Goal: Find specific page/section: Find specific page/section

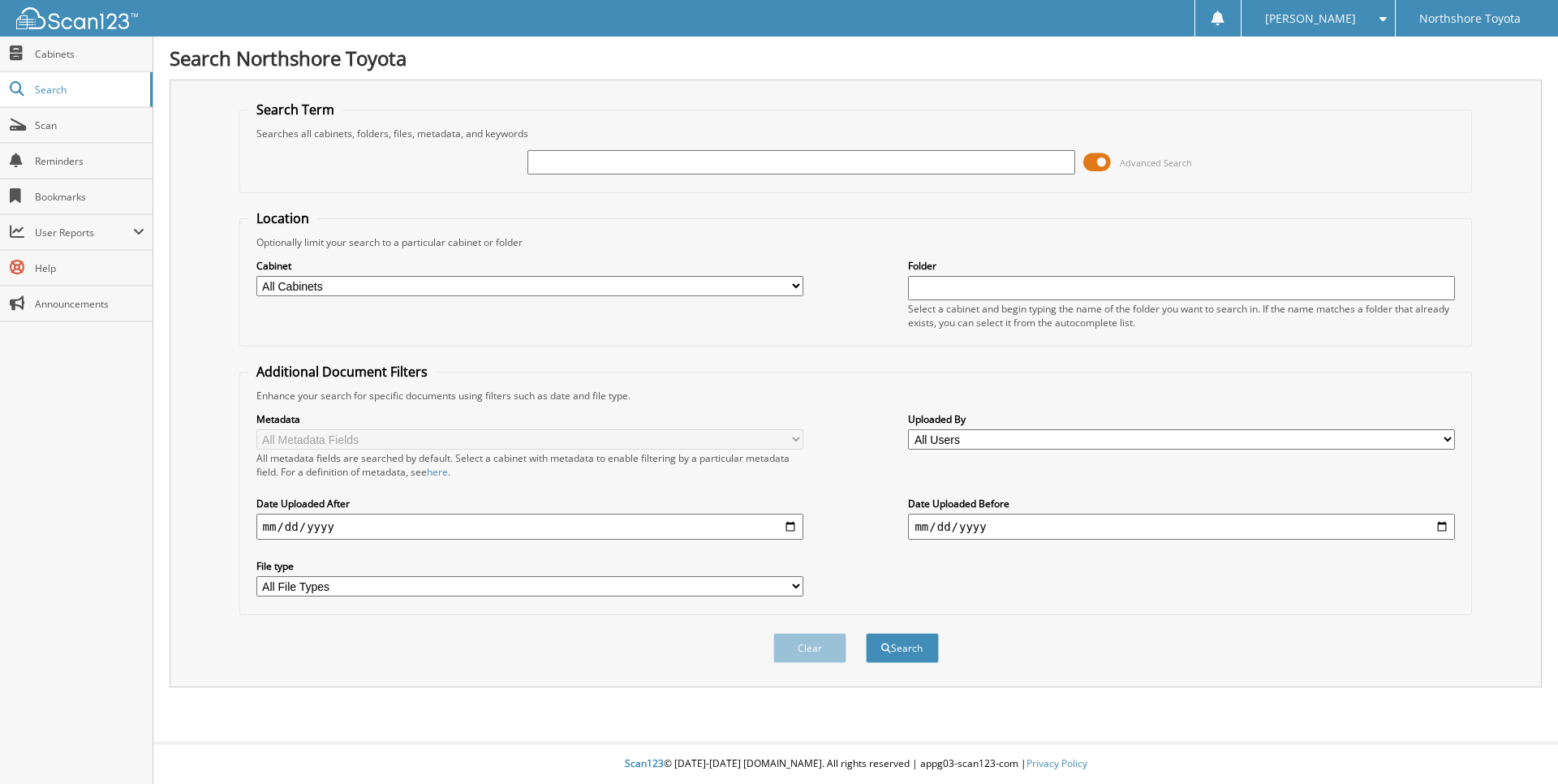
click at [684, 168] on input "text" at bounding box center [801, 162] width 547 height 25
type input "584401"
click at [866, 633] on button "Search" at bounding box center [903, 647] width 73 height 30
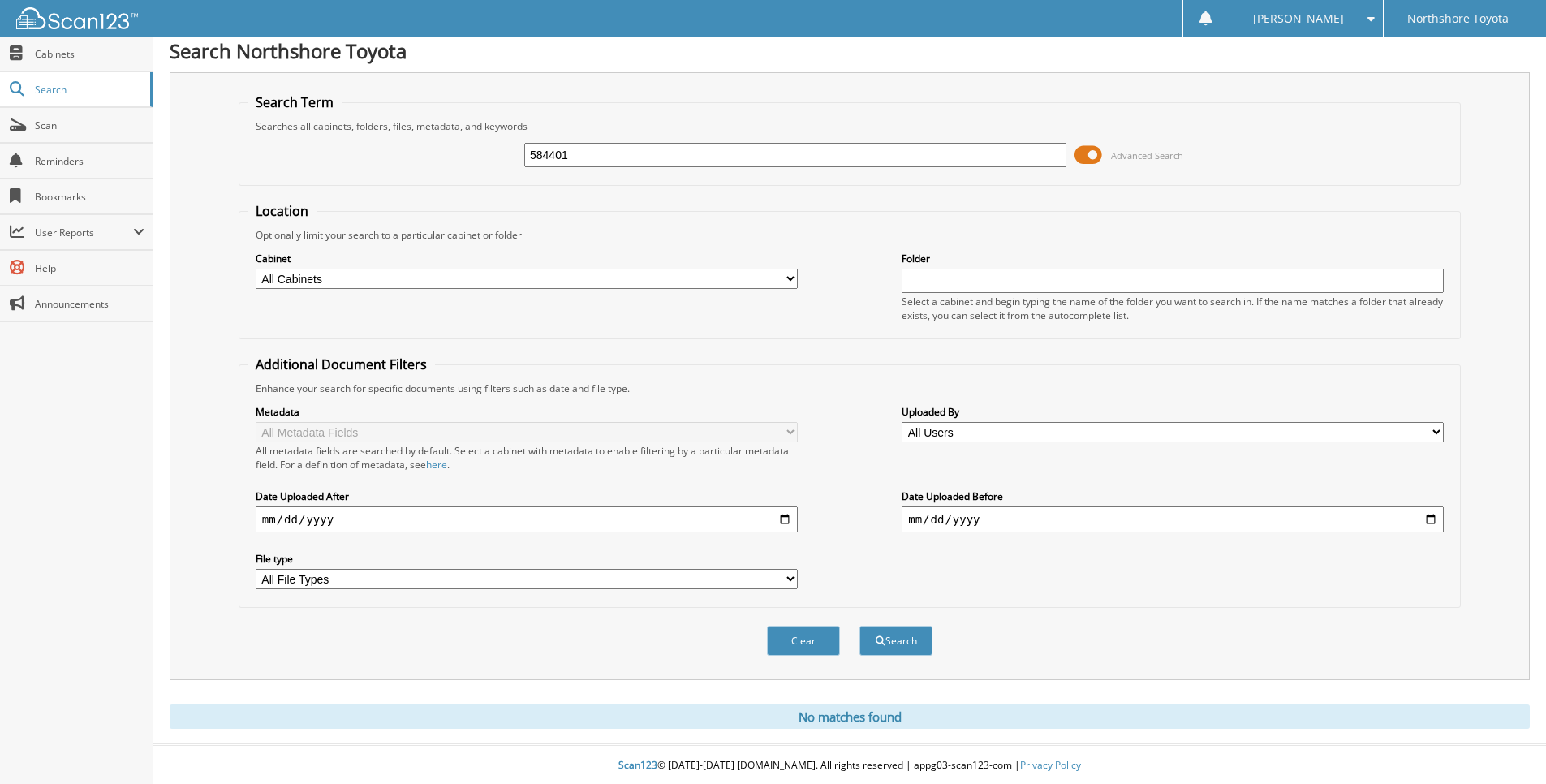
scroll to position [10, 0]
click at [526, 276] on select "All Cabinets SERVICE Needs Filing" at bounding box center [526, 276] width 542 height 21
select select "6283"
click at [256, 267] on select "All Cabinets SERVICE Needs Filing" at bounding box center [526, 276] width 542 height 21
click at [888, 644] on button "Search" at bounding box center [896, 638] width 73 height 30
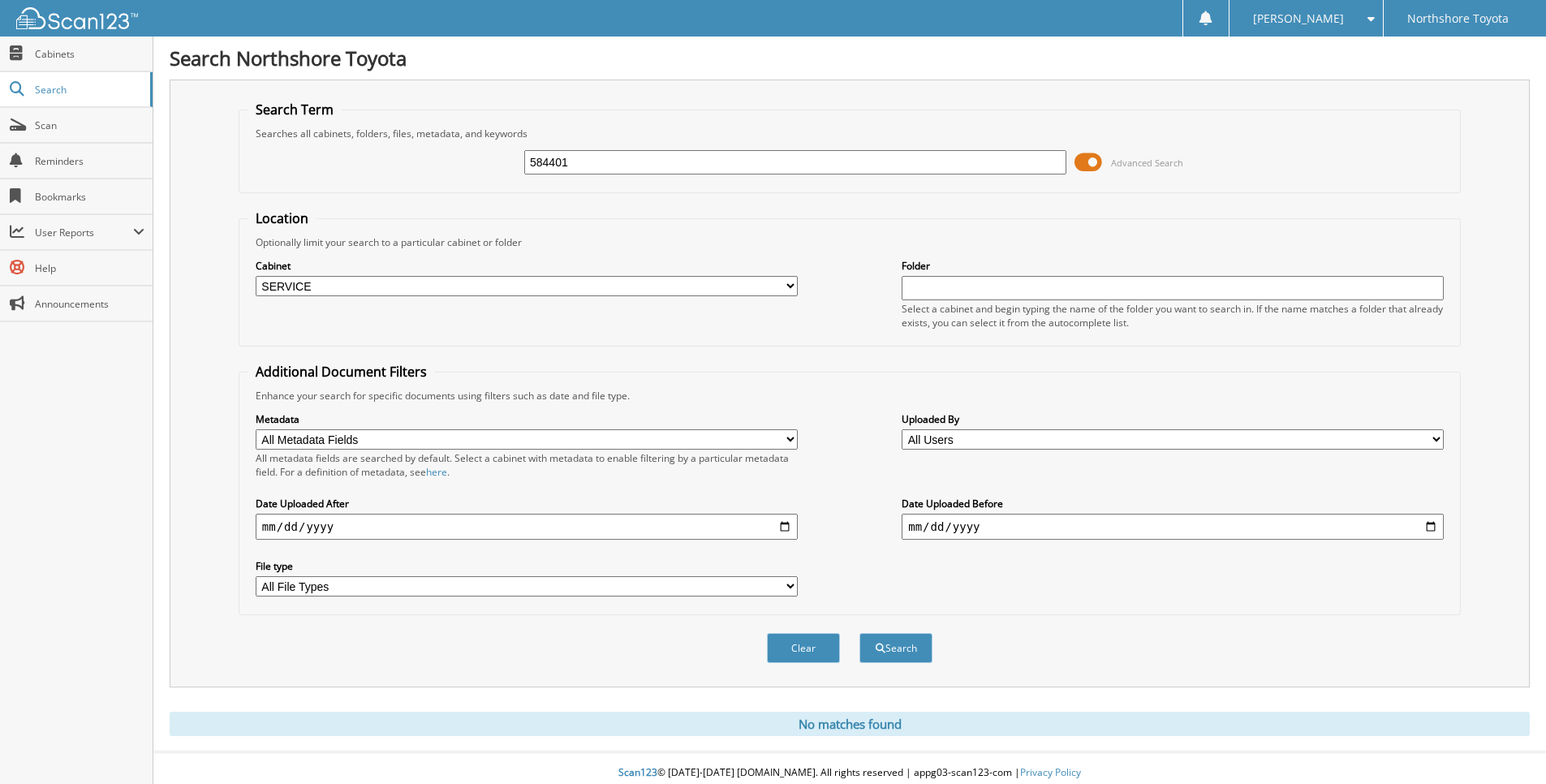
drag, startPoint x: 600, startPoint y: 163, endPoint x: 454, endPoint y: 118, distance: 152.8
click at [455, 119] on fieldset "Search Term Searches all cabinets, folders, files, metadata, and keywords 58440…" at bounding box center [849, 147] width 1222 height 92
click at [44, 132] on link "Scan" at bounding box center [76, 125] width 153 height 34
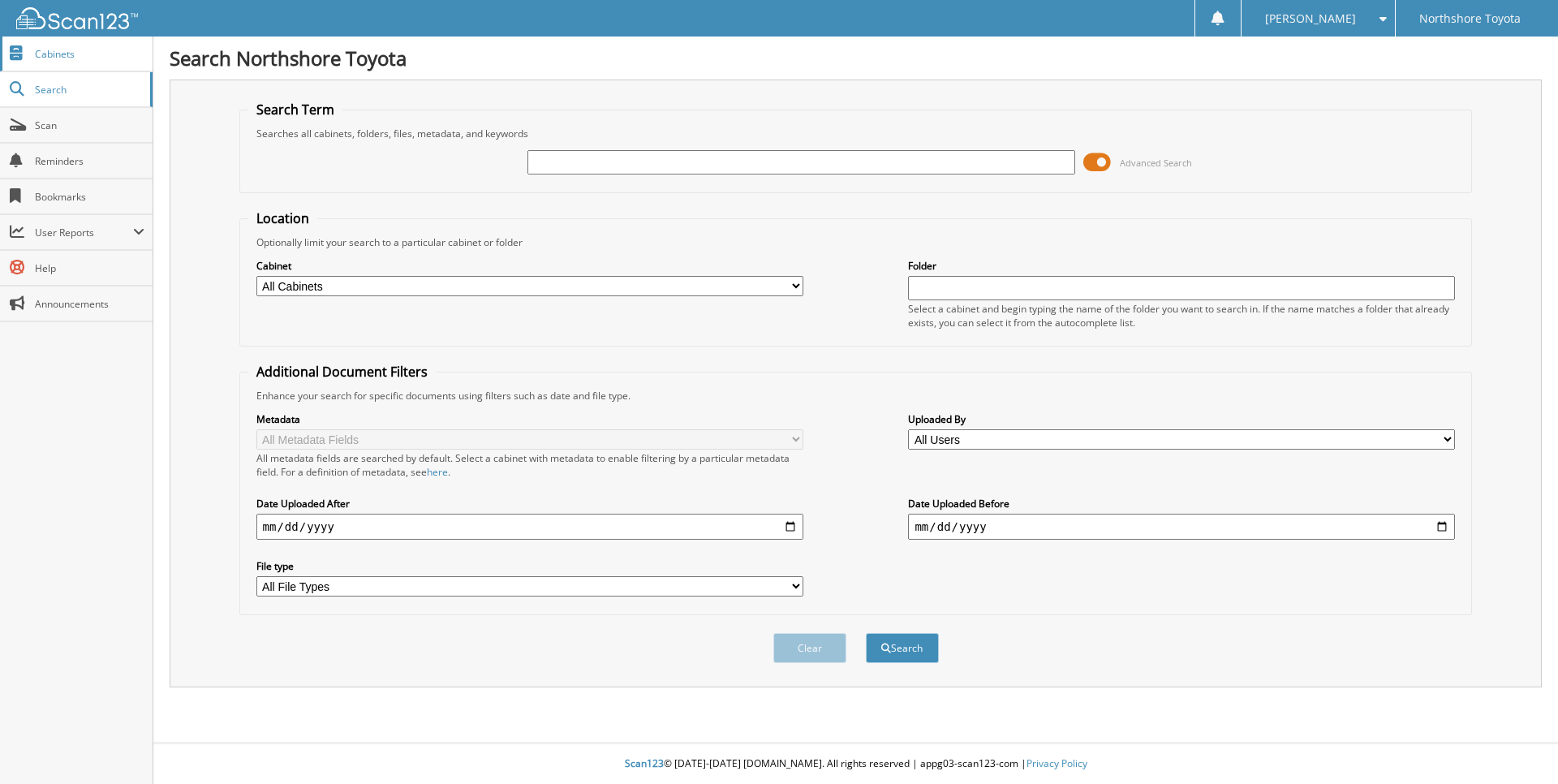
click at [103, 44] on link "Cabinets" at bounding box center [76, 53] width 153 height 34
click at [571, 163] on input "text" at bounding box center [801, 162] width 547 height 25
type input "584401"
click at [902, 648] on button "Search" at bounding box center [903, 647] width 73 height 30
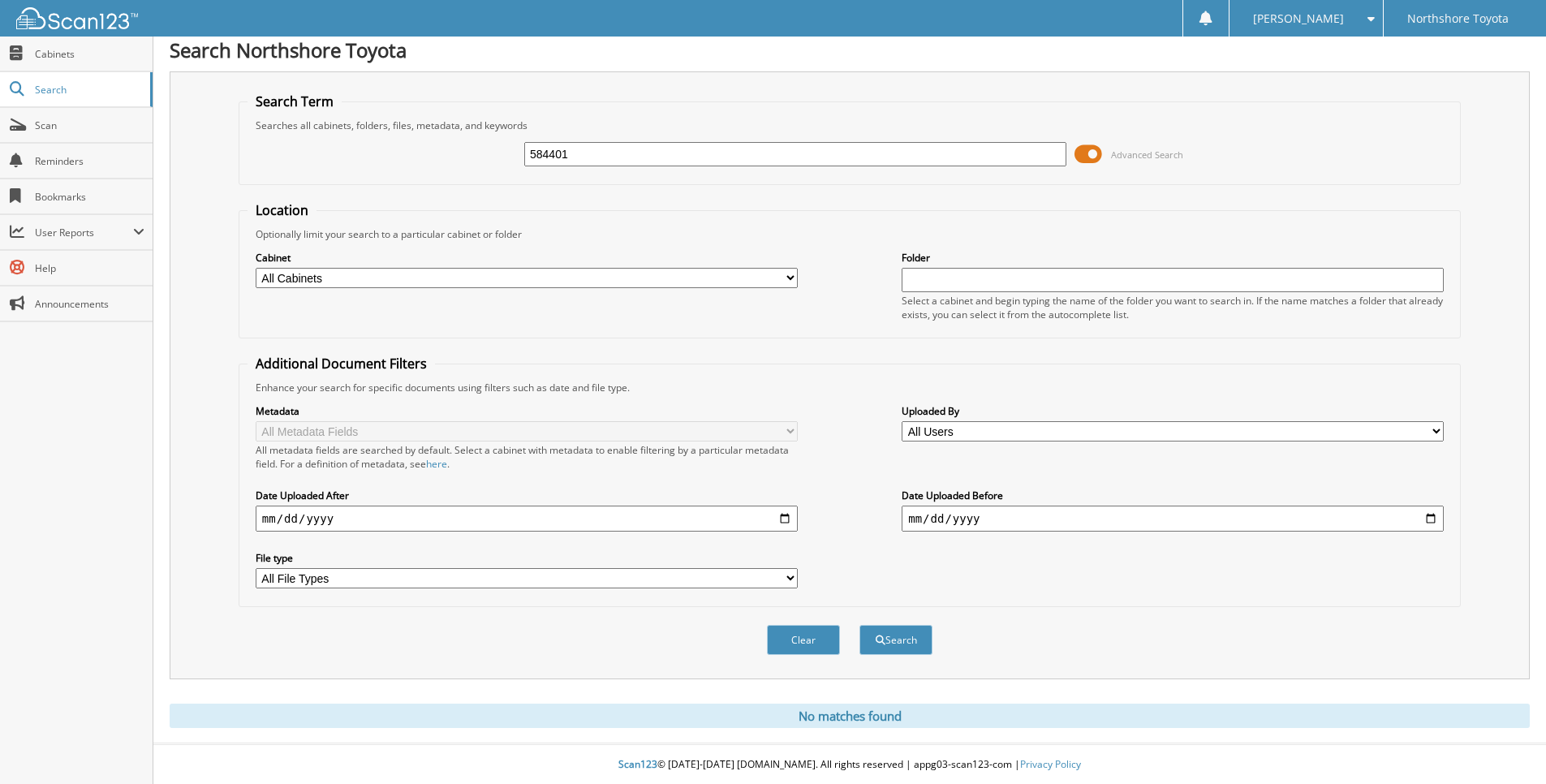
scroll to position [10, 0]
click at [377, 278] on select "All Cabinets SERVICE Needs Filing" at bounding box center [526, 276] width 542 height 21
select select "6283"
click at [256, 267] on select "All Cabinets SERVICE Needs Filing" at bounding box center [526, 276] width 542 height 21
click at [880, 638] on span "submit" at bounding box center [881, 639] width 10 height 10
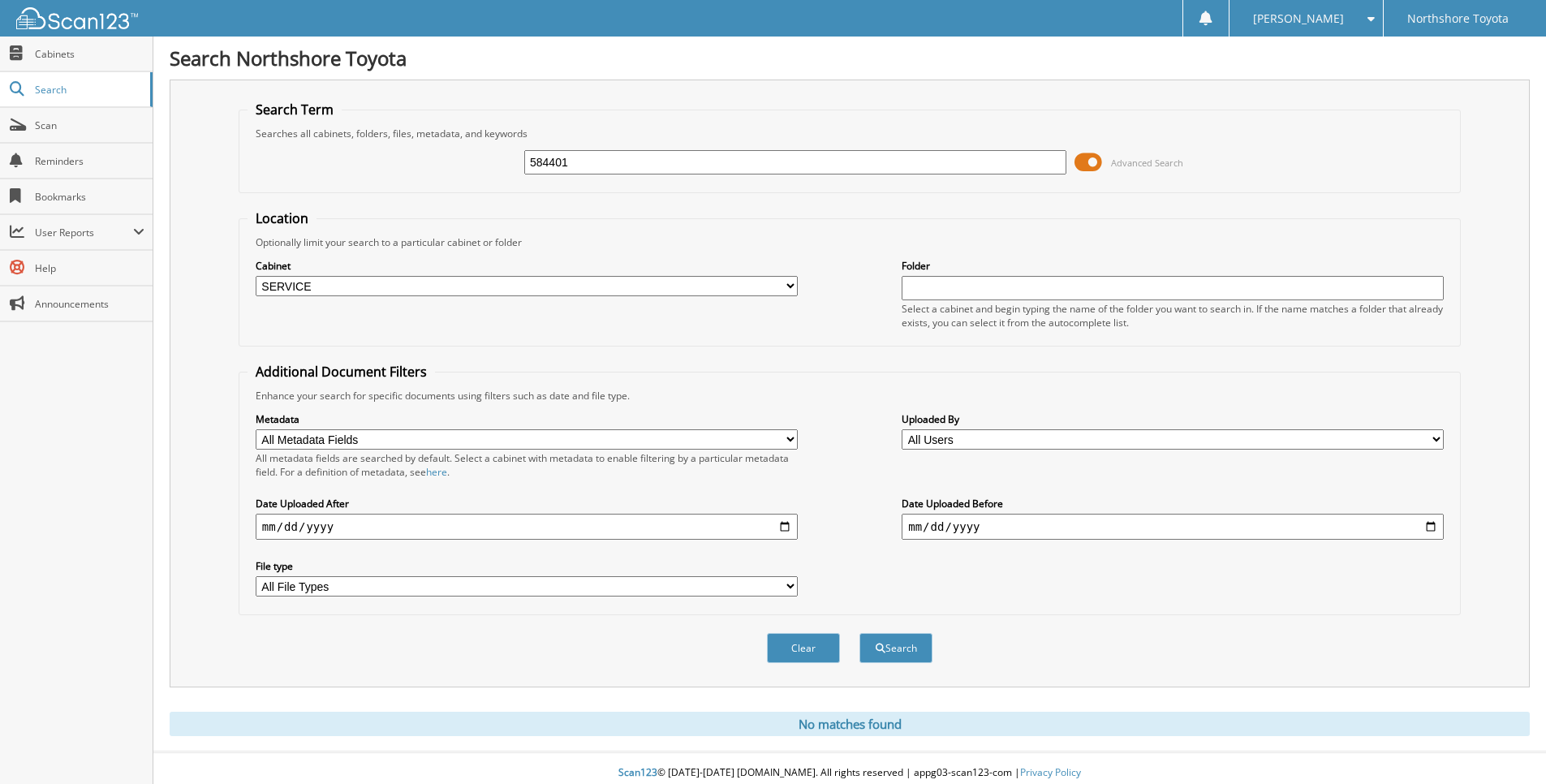
click at [1088, 165] on span at bounding box center [1088, 162] width 28 height 25
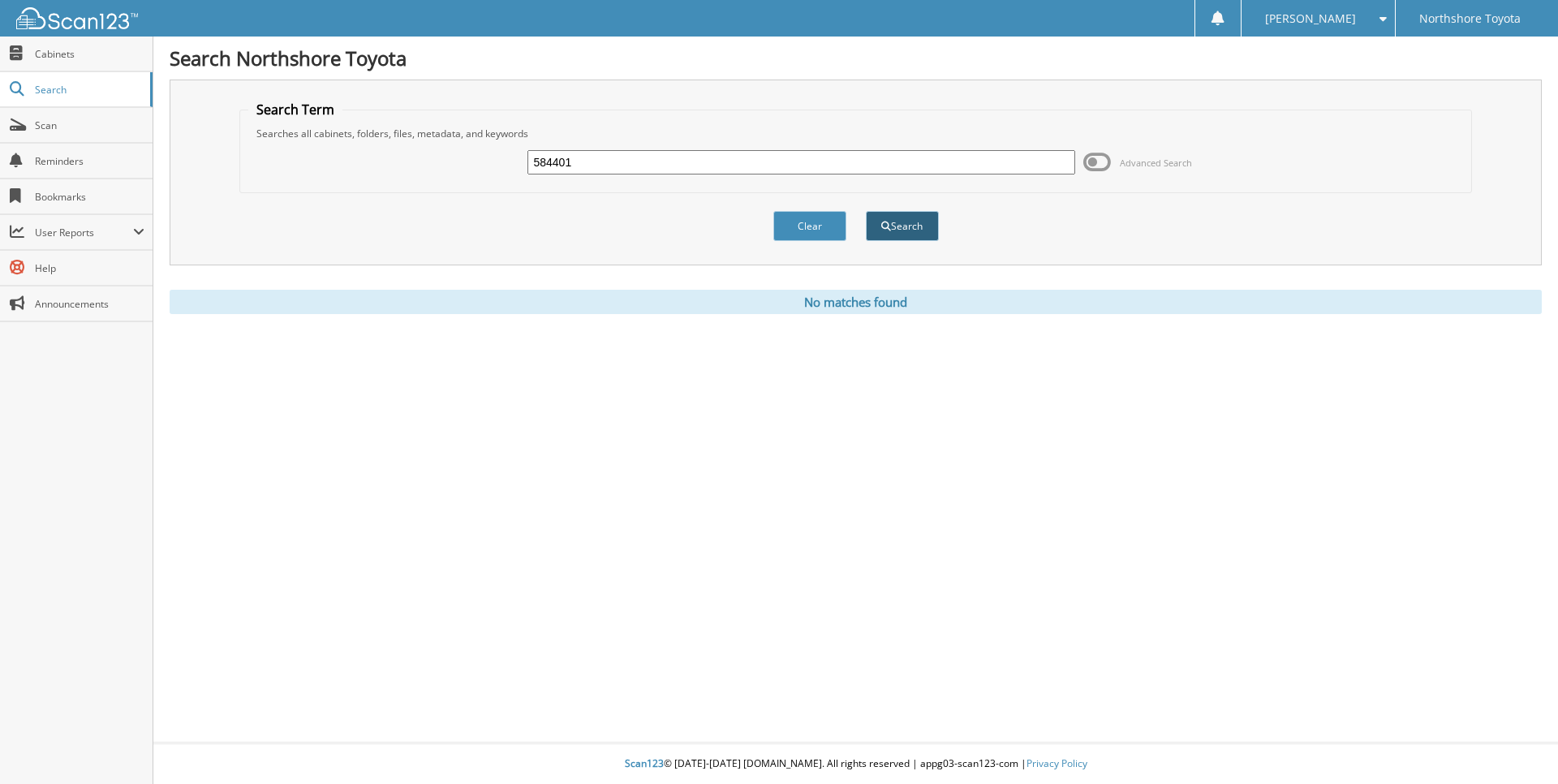
click at [904, 229] on button "Search" at bounding box center [903, 225] width 73 height 30
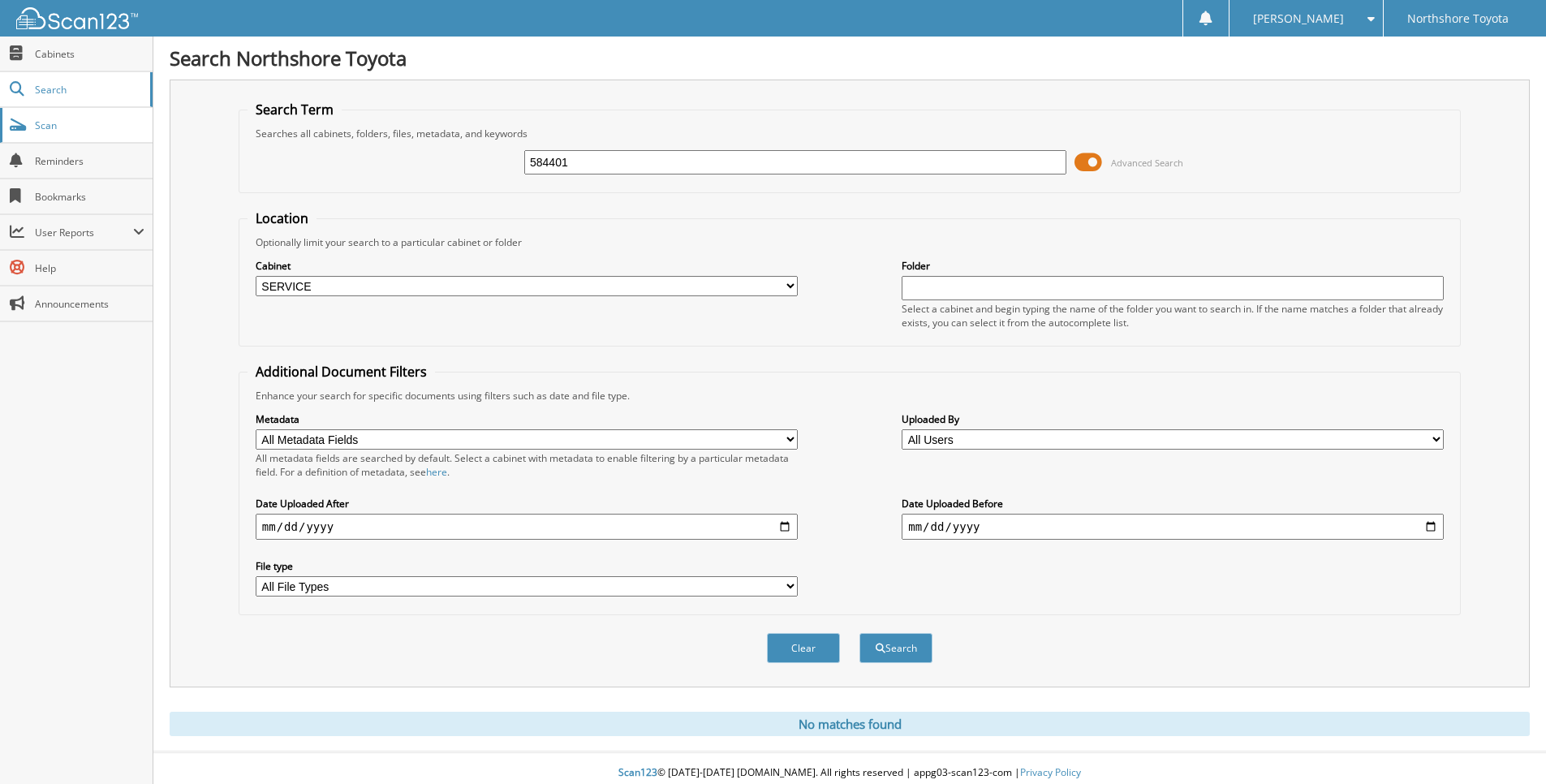
click at [79, 134] on link "Scan" at bounding box center [76, 125] width 153 height 34
